Goal: Check status: Check status

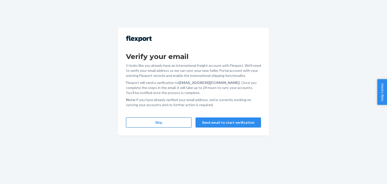
click at [170, 124] on button "Skip" at bounding box center [158, 122] width 65 height 10
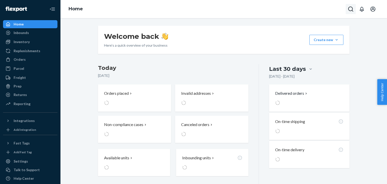
click at [351, 9] on icon "Open Search Box" at bounding box center [350, 9] width 6 height 6
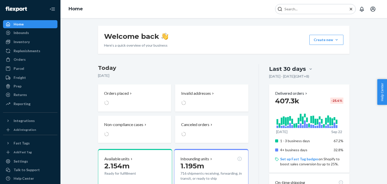
type input "#255191510"
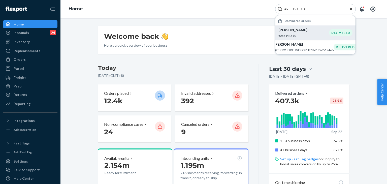
click at [301, 32] on p "[PERSON_NAME]" at bounding box center [303, 29] width 51 height 5
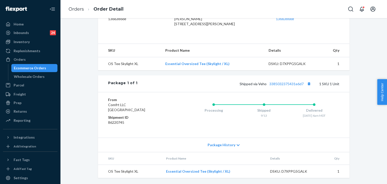
scroll to position [54, 0]
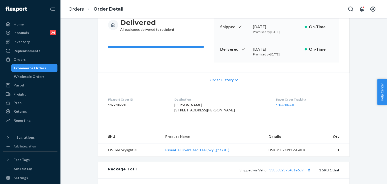
click at [215, 86] on div "Order History" at bounding box center [223, 79] width 251 height 14
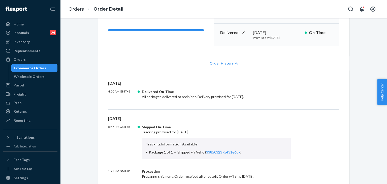
scroll to position [79, 0]
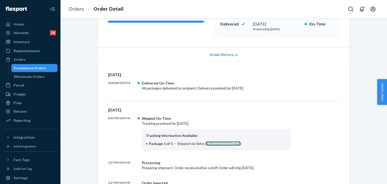
click at [229, 141] on link "3385032375431e6d7" at bounding box center [223, 143] width 34 height 4
drag, startPoint x: 191, startPoint y: 142, endPoint x: 240, endPoint y: 144, distance: 49.6
click at [240, 144] on li "Package 1 of 1 — Shipped via Veho ( 3385032375431e6d7 )" at bounding box center [216, 143] width 141 height 5
copy span "Veho ( 3385032375431e6d7 )"
click at [26, 23] on div "Home" at bounding box center [30, 24] width 53 height 7
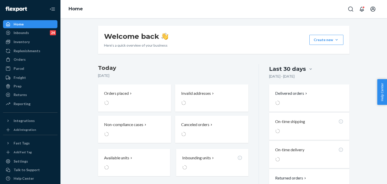
click at [345, 11] on div "Home" at bounding box center [223, 9] width 326 height 18
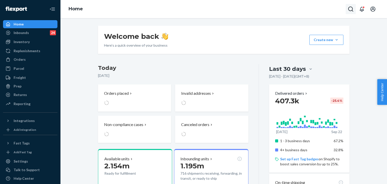
click at [349, 10] on icon "Open Search Box" at bounding box center [350, 9] width 6 height 6
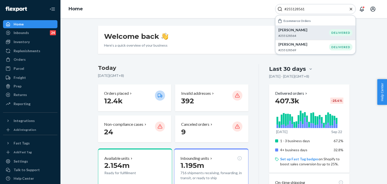
type input "#255128561"
click at [315, 28] on p "[PERSON_NAME]" at bounding box center [303, 29] width 51 height 5
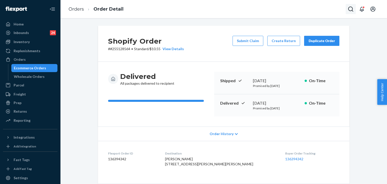
click at [346, 9] on button "Open Search Box" at bounding box center [350, 9] width 10 height 10
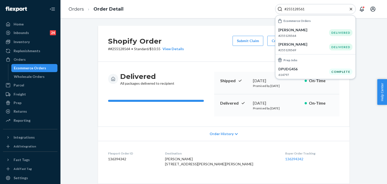
type input "#255128561"
drag, startPoint x: 29, startPoint y: 59, endPoint x: 39, endPoint y: 72, distance: 16.3
click at [29, 59] on div "Orders" at bounding box center [30, 59] width 53 height 7
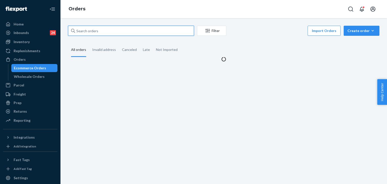
click at [95, 31] on input "text" at bounding box center [131, 31] width 126 height 10
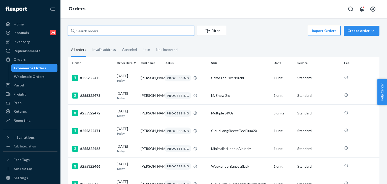
paste input "#255128561 Complete"
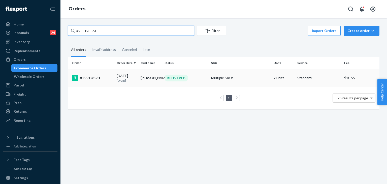
type input "#255128561"
click at [150, 83] on td "[PERSON_NAME]" at bounding box center [150, 78] width 24 height 18
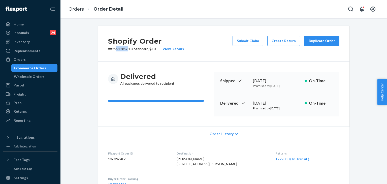
drag, startPoint x: 126, startPoint y: 49, endPoint x: 114, endPoint y: 49, distance: 11.8
click at [114, 49] on p "# #255128561 • Standard / $10.55 View Details" at bounding box center [146, 48] width 76 height 5
drag, startPoint x: 128, startPoint y: 48, endPoint x: 108, endPoint y: 49, distance: 19.9
click at [108, 49] on p "# #255128561 • Standard / $10.55 View Details" at bounding box center [146, 48] width 76 height 5
copy p "#255128561"
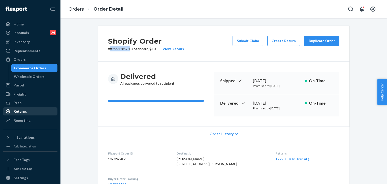
click at [31, 114] on div "Returns" at bounding box center [30, 111] width 53 height 7
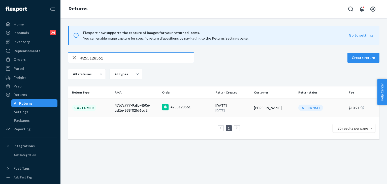
type input "#255128561"
click at [188, 109] on div "#255128561" at bounding box center [176, 107] width 29 height 7
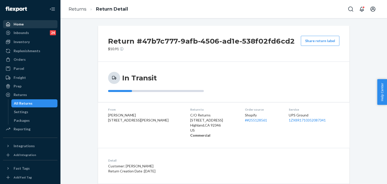
click at [18, 22] on div "Home" at bounding box center [19, 24] width 10 height 5
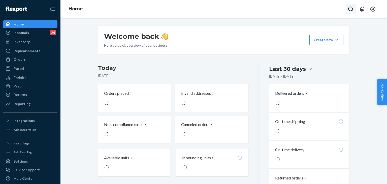
click at [346, 9] on button "Open Search Box" at bounding box center [350, 9] width 10 height 10
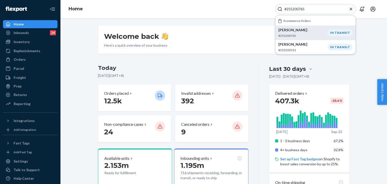
type input "#255200765"
click at [319, 35] on p "#255200765" at bounding box center [302, 35] width 49 height 4
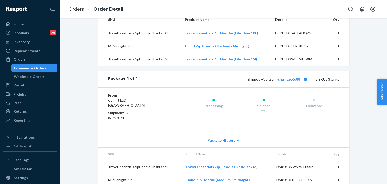
scroll to position [202, 0]
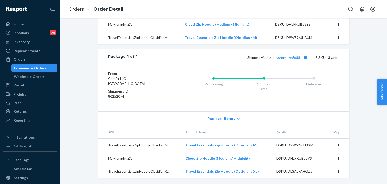
click at [222, 114] on div "Package History" at bounding box center [223, 118] width 251 height 14
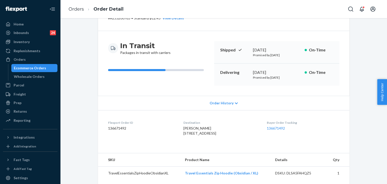
scroll to position [1, 0]
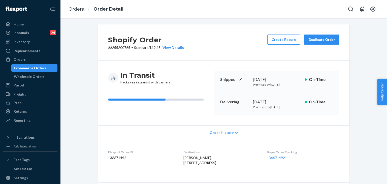
click at [235, 131] on icon at bounding box center [236, 133] width 3 height 4
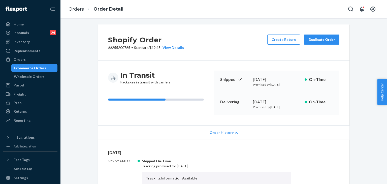
scroll to position [77, 0]
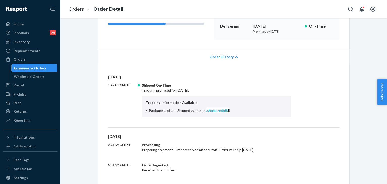
click at [214, 109] on link "yshqmsze6q88" at bounding box center [217, 110] width 24 height 4
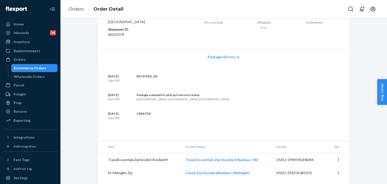
scroll to position [377, 0]
